Goal: Information Seeking & Learning: Learn about a topic

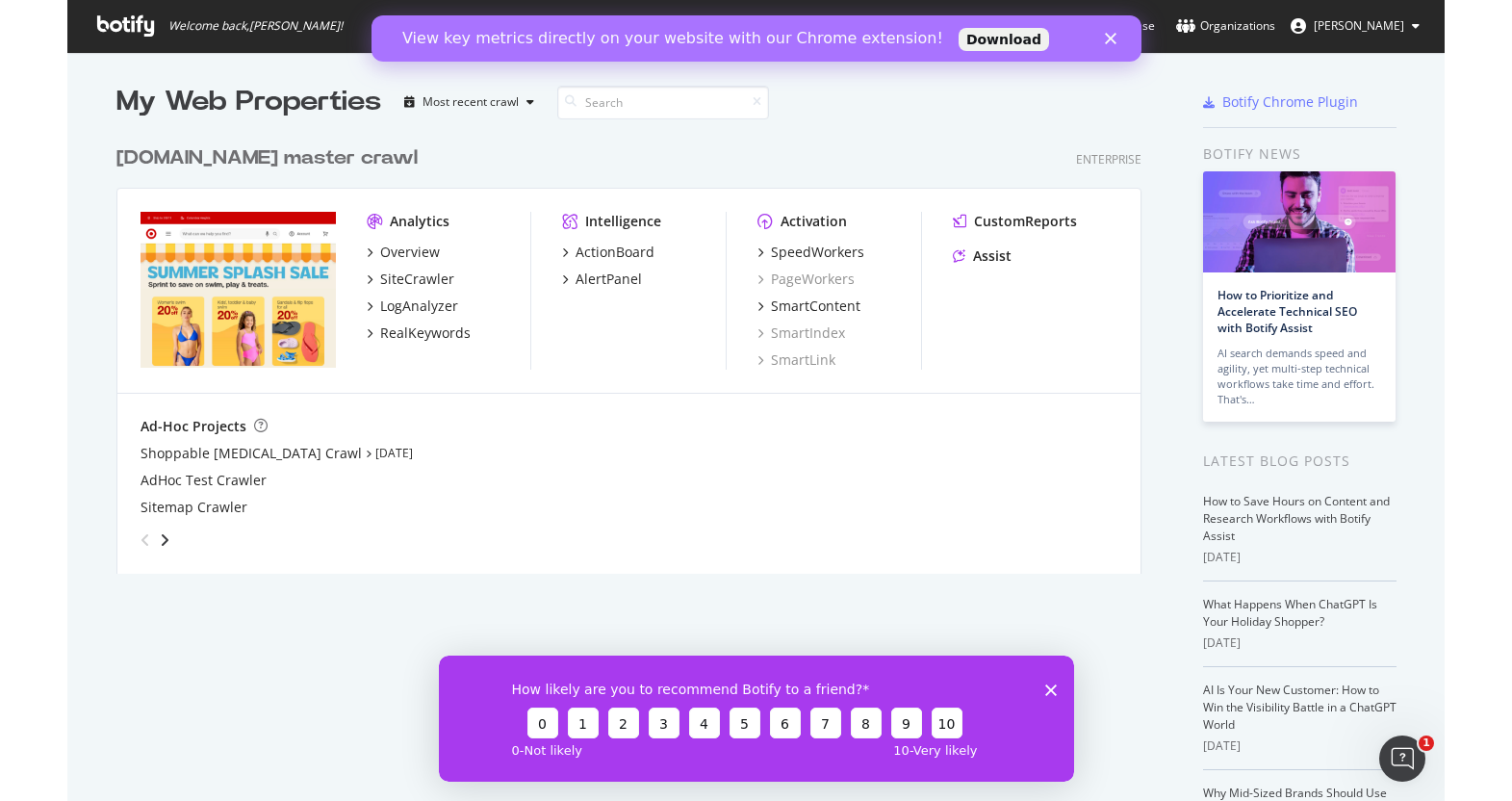
scroll to position [801, 1377]
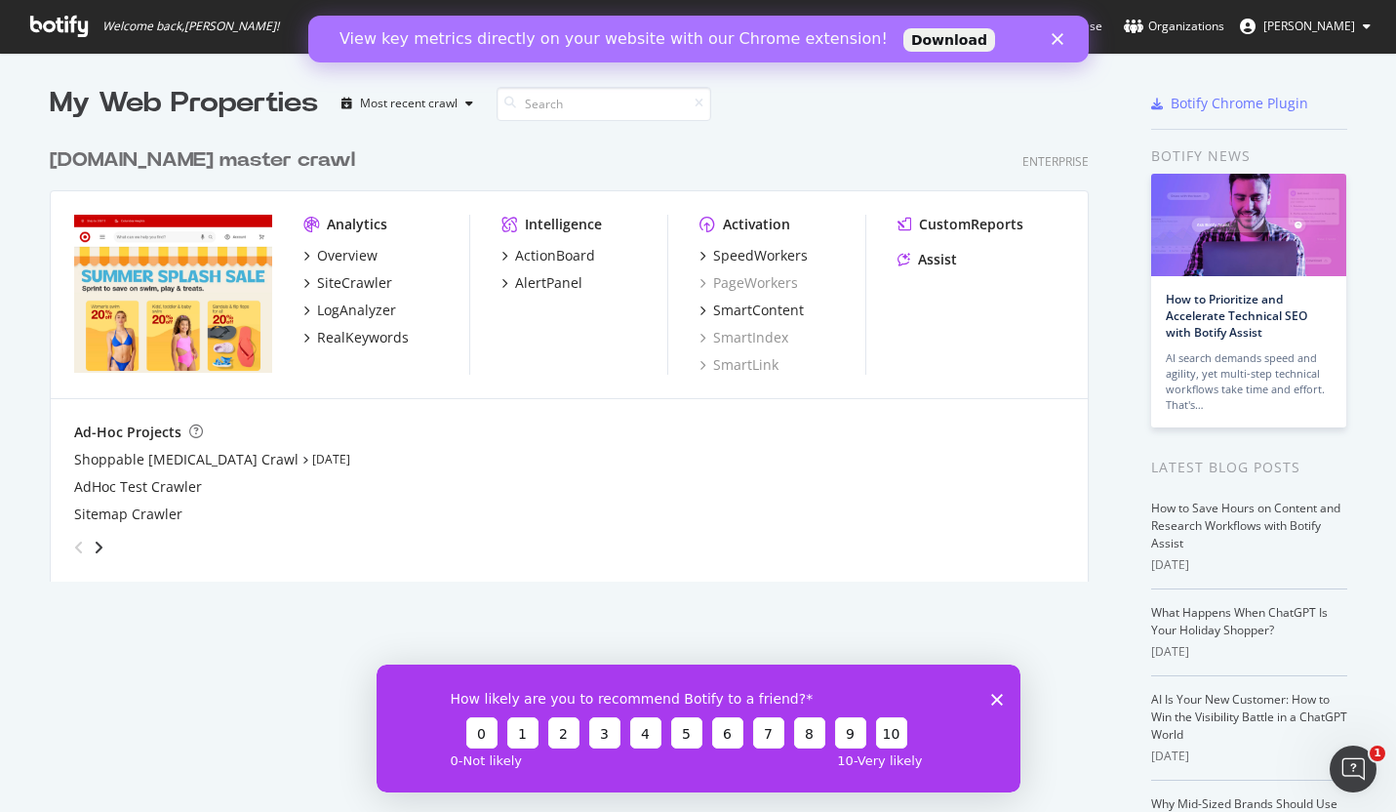
click at [24, 663] on div "My Web Properties Most recent crawl [DOMAIN_NAME] master crawl Enterprise Analy…" at bounding box center [698, 512] width 1396 height 919
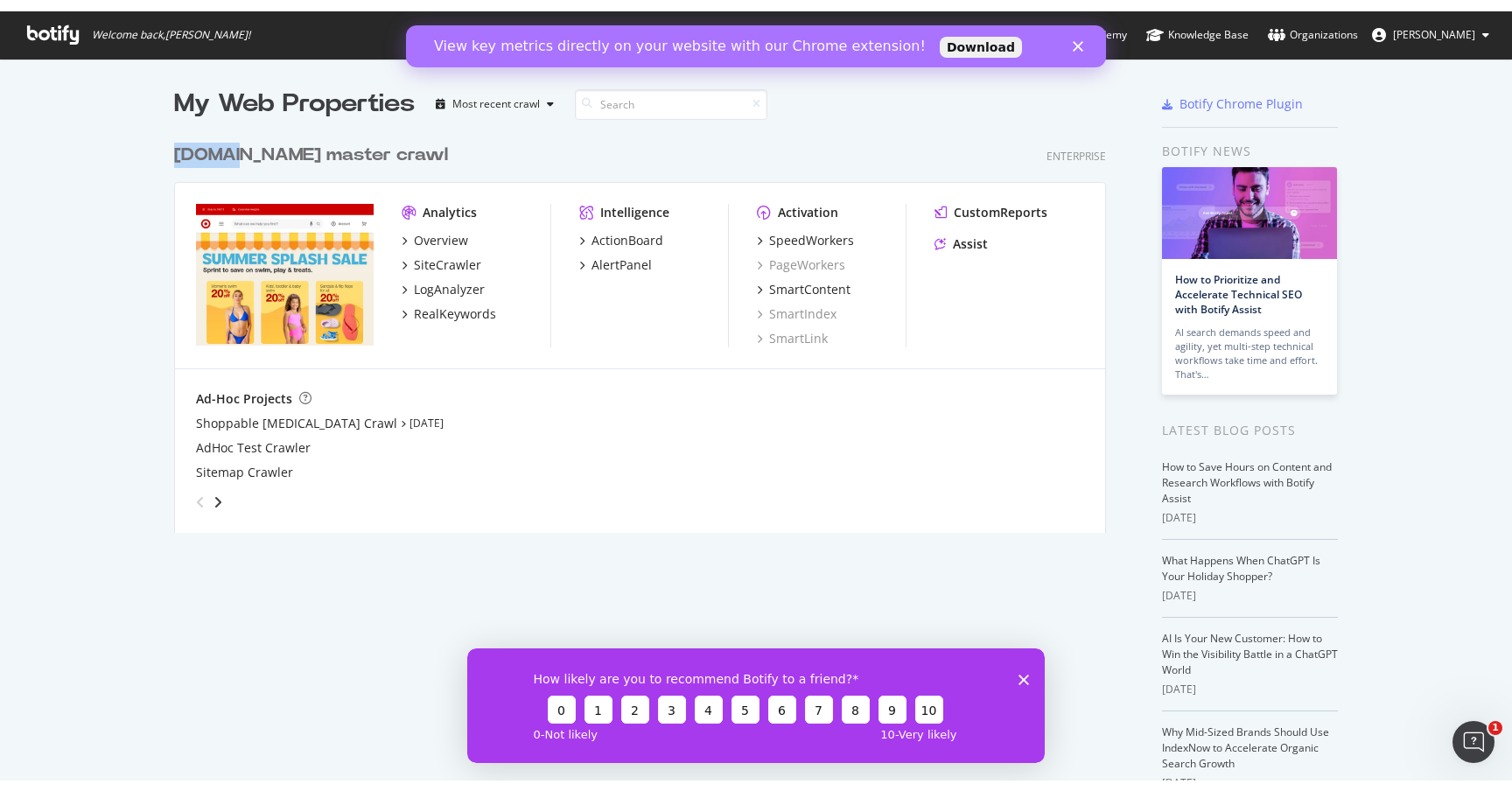
scroll to position [791, 1512]
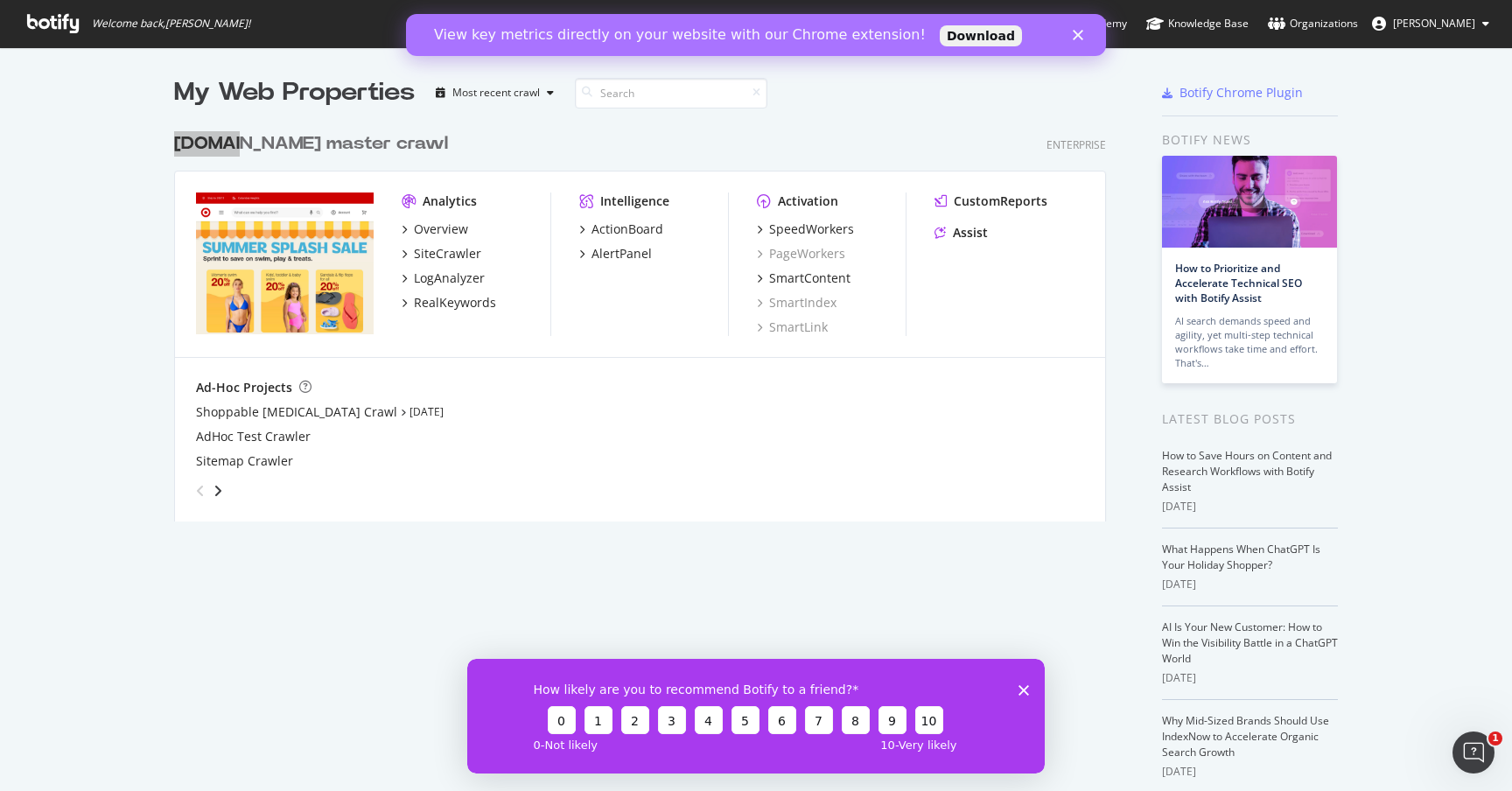
click at [1082, 38] on polygon "Close" at bounding box center [1078, 35] width 11 height 11
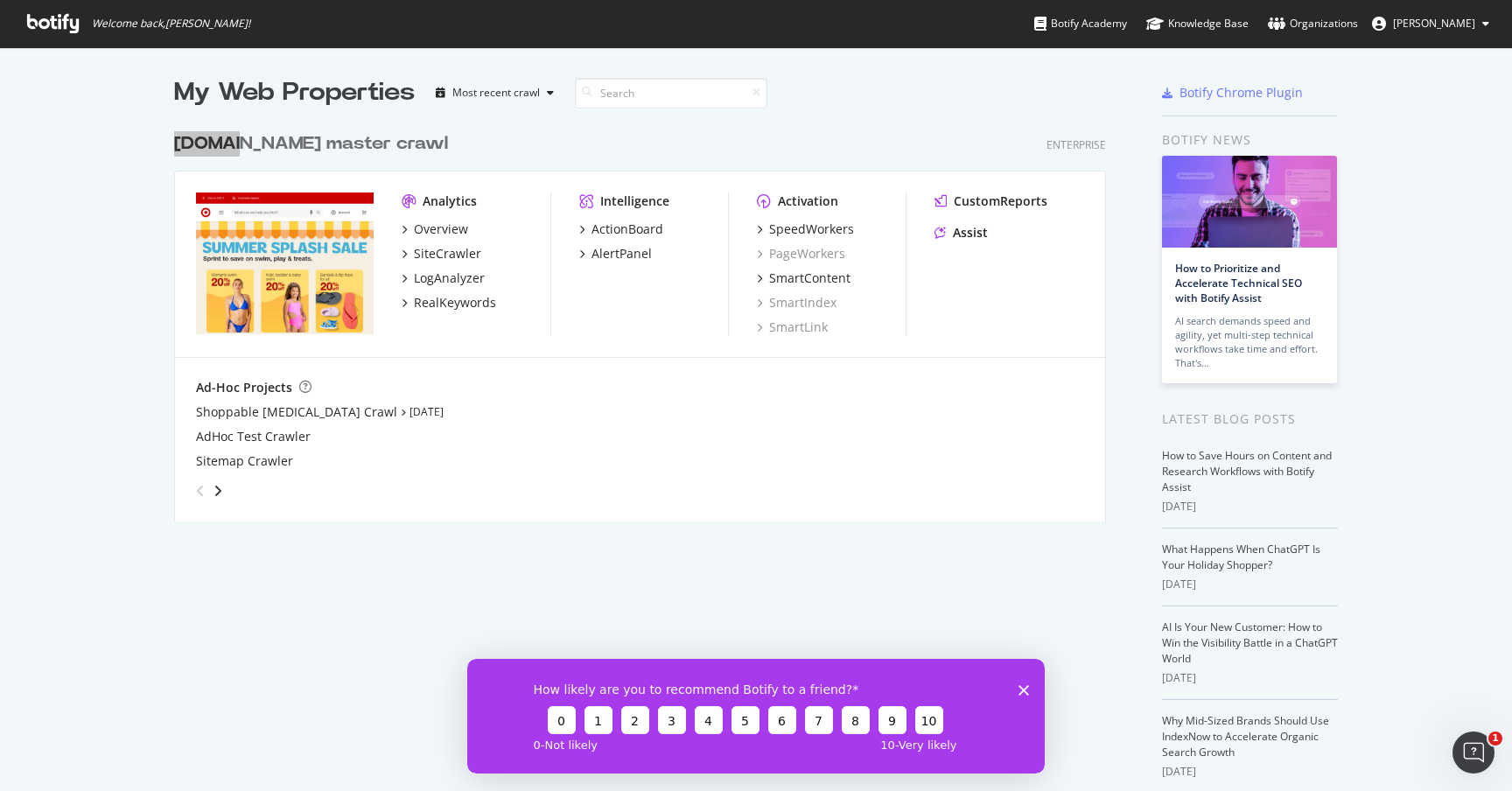
click at [1032, 685] on div "How likely are you to recommend Botify to a friend? 0 1 2 3 4 5 6 7 8 9 10 0 - …" at bounding box center [756, 716] width 578 height 115
click at [1026, 685] on polygon "Close survey" at bounding box center [1024, 690] width 11 height 11
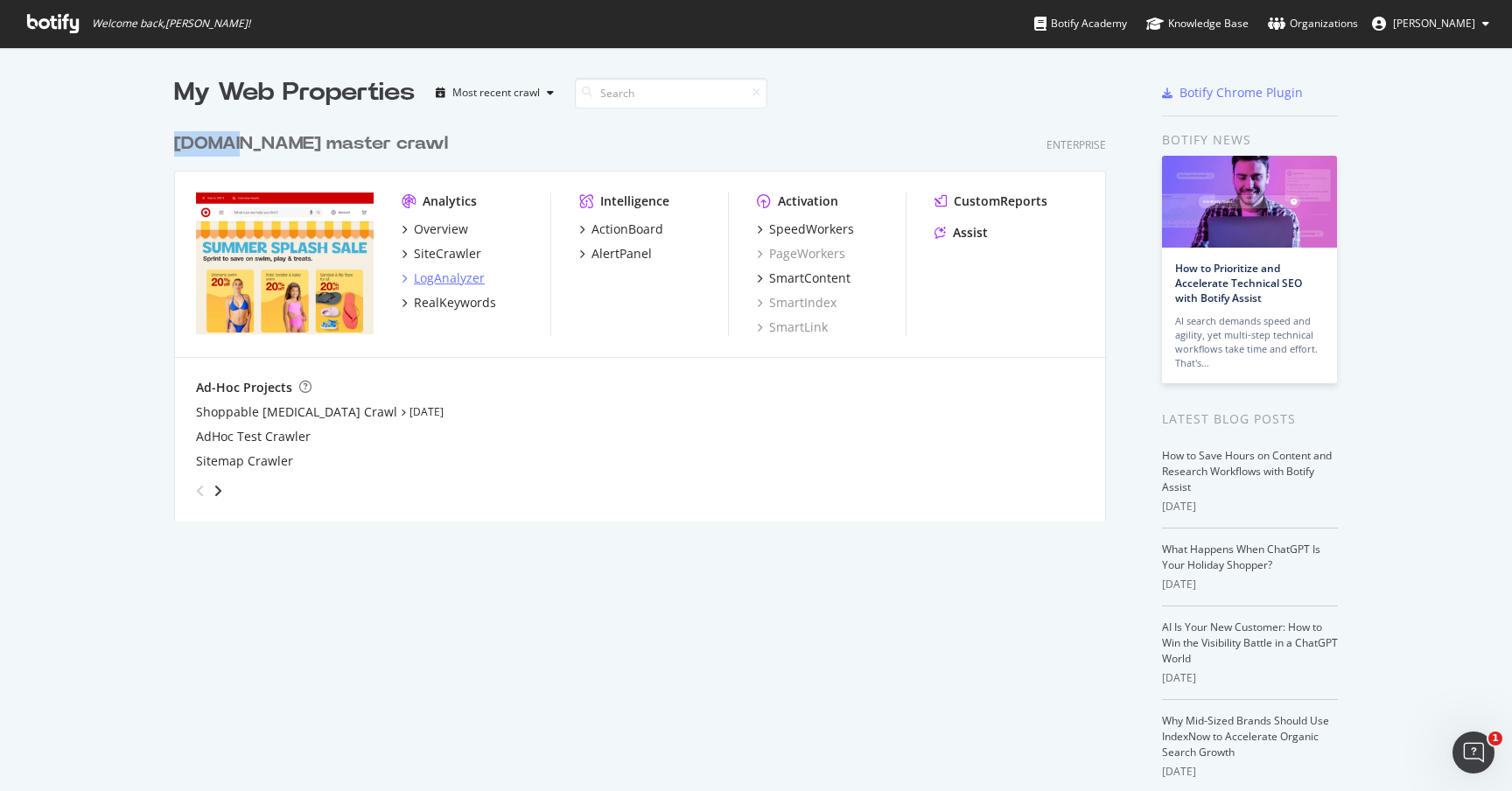
click at [441, 275] on div "LogAnalyzer" at bounding box center [449, 279] width 71 height 18
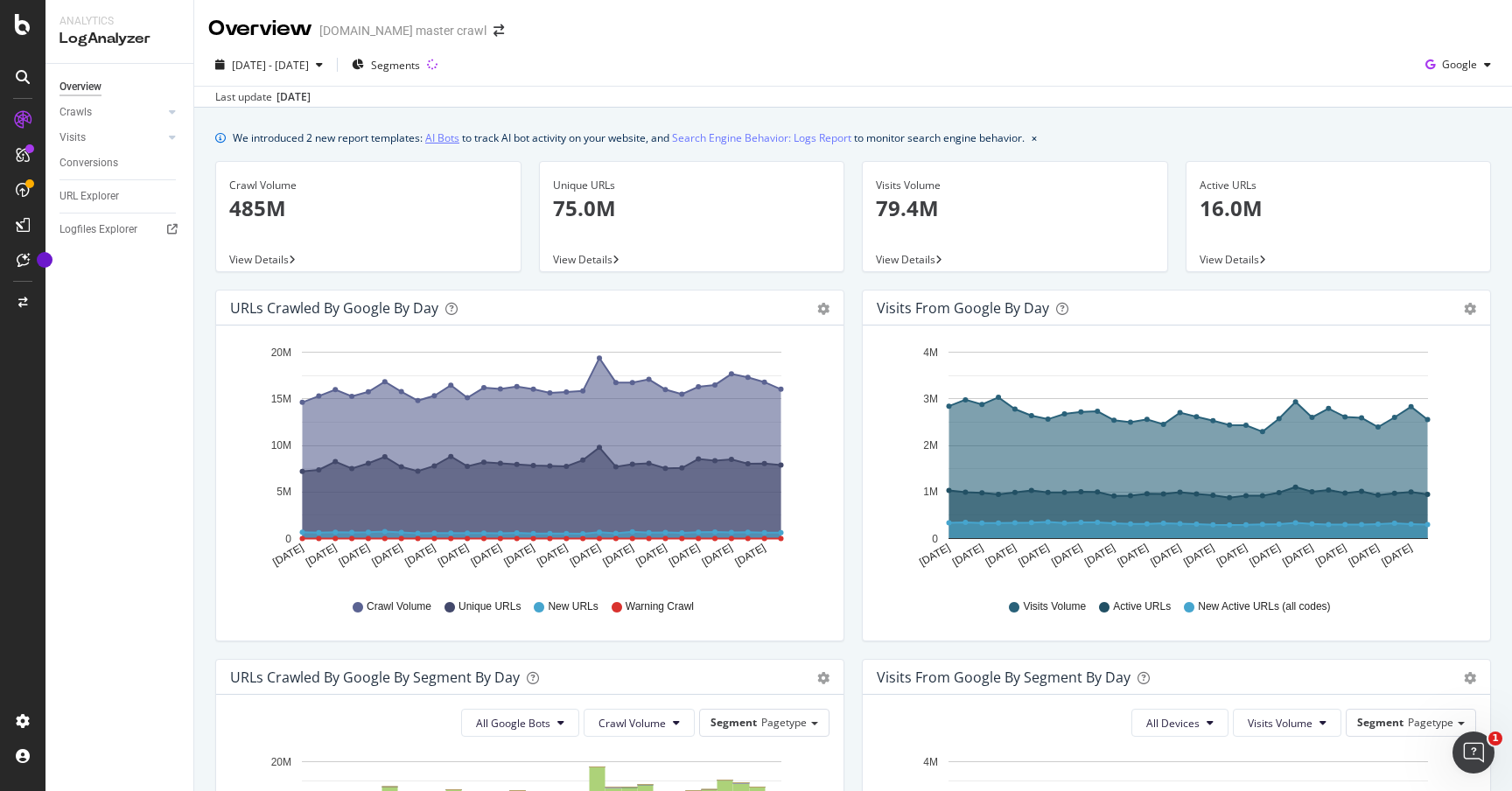
click at [448, 139] on link "AI Bots" at bounding box center [442, 137] width 34 height 18
